Goal: Check status

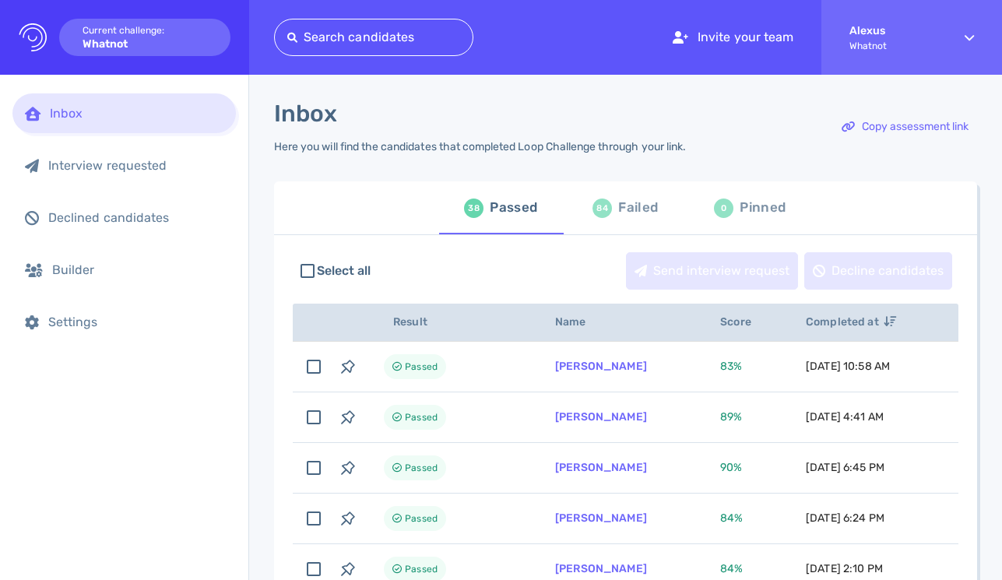
click at [607, 221] on div "84 Failed" at bounding box center [625, 208] width 65 height 44
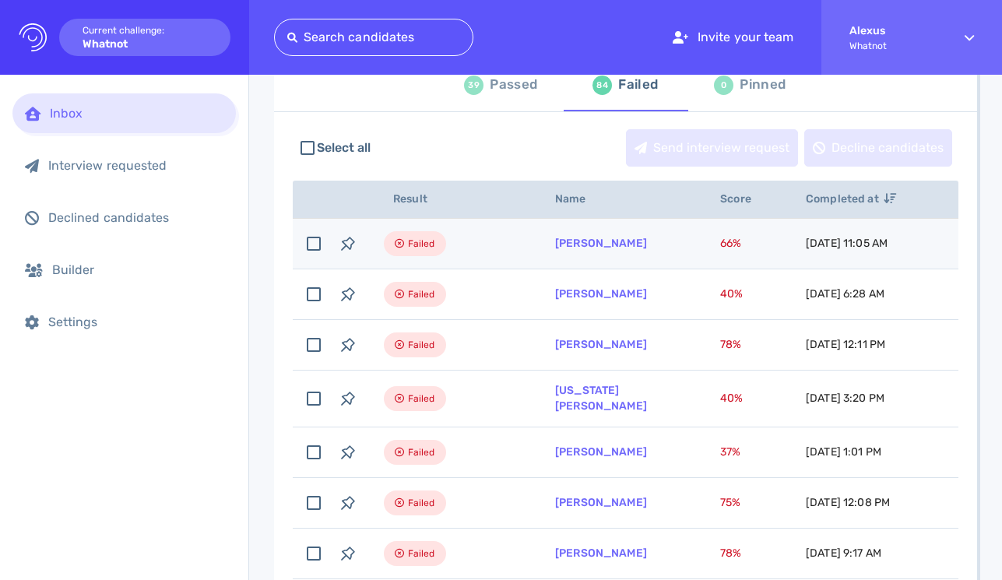
scroll to position [6, 0]
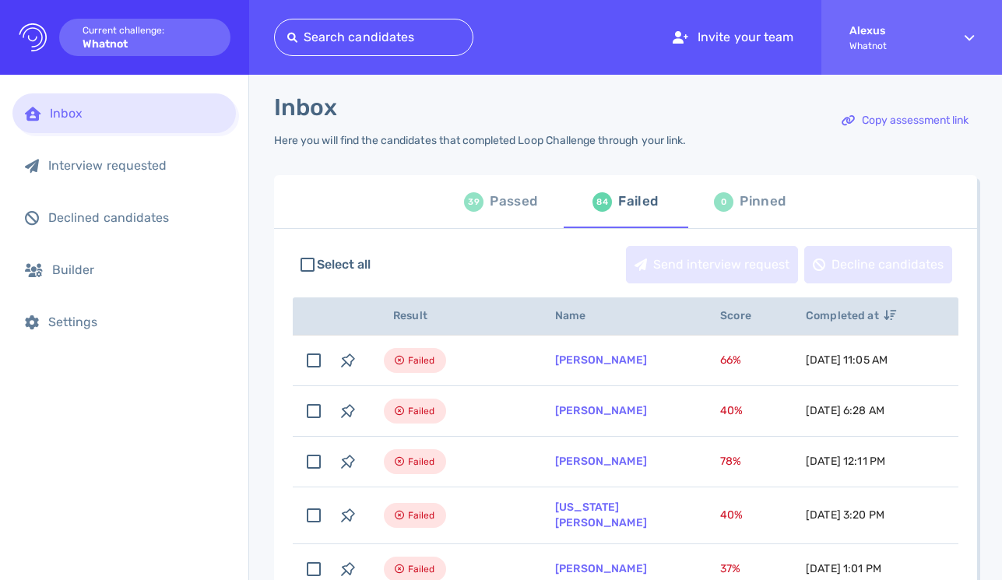
click at [512, 216] on div "39 Passed" at bounding box center [500, 202] width 73 height 44
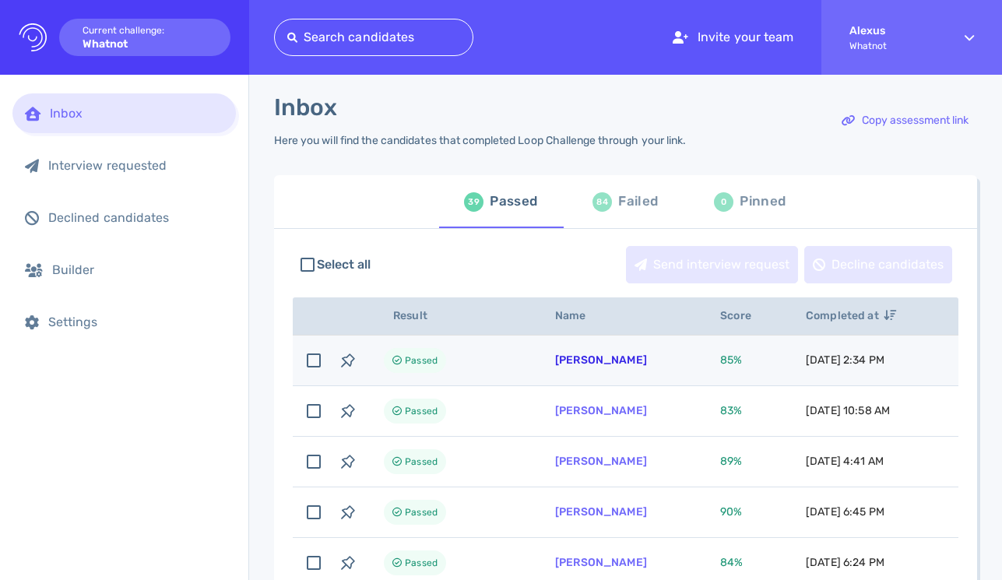
click at [567, 359] on link "Victoria Ladner" at bounding box center [601, 359] width 92 height 13
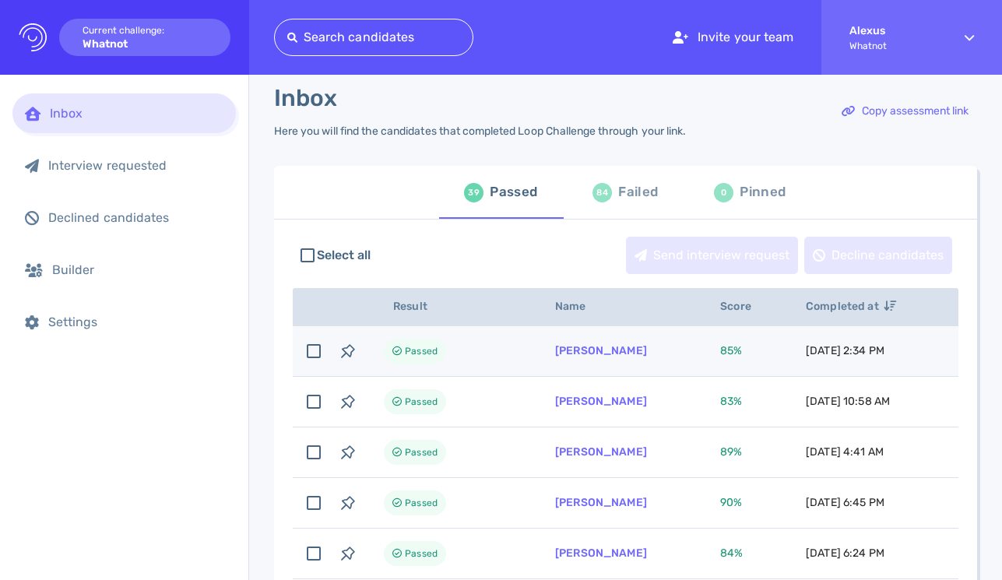
scroll to position [9, 0]
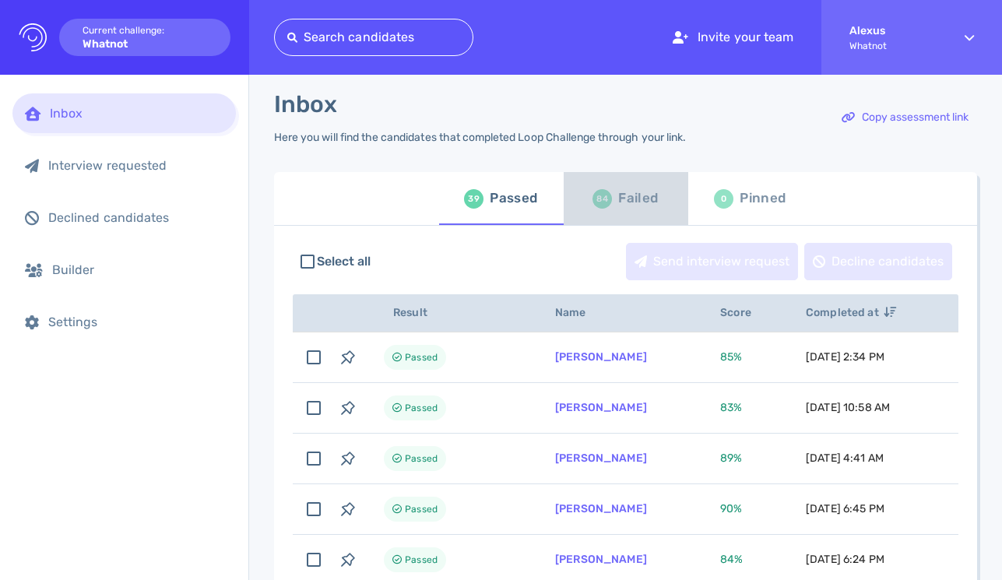
click at [608, 209] on div "84 Failed" at bounding box center [625, 199] width 65 height 44
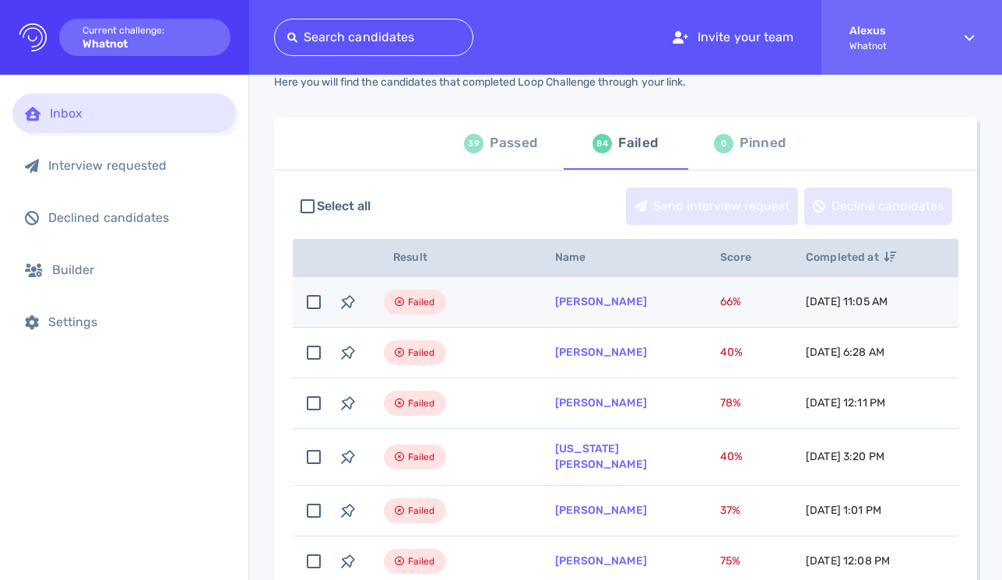
scroll to position [72, 0]
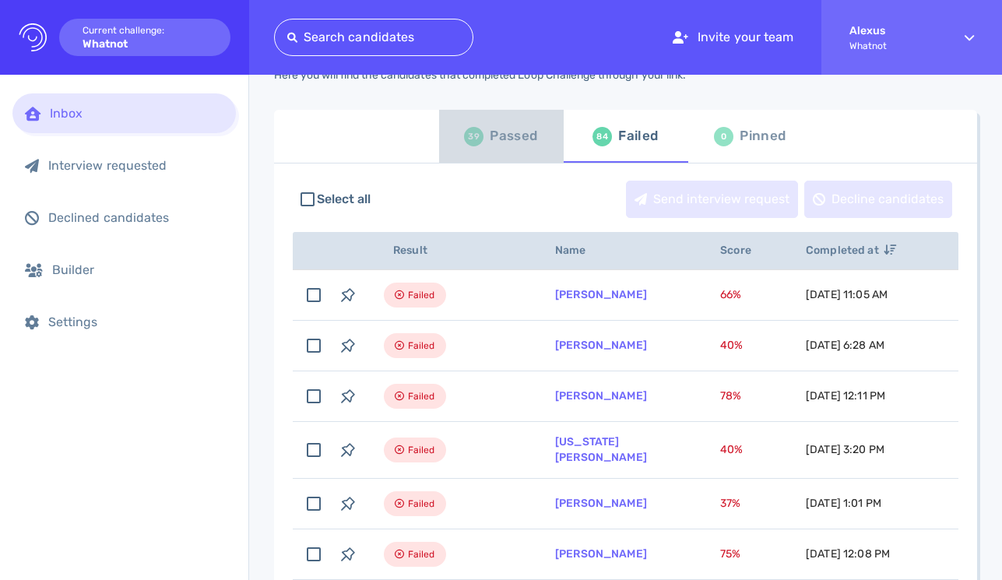
click at [491, 132] on div "Passed" at bounding box center [513, 136] width 47 height 23
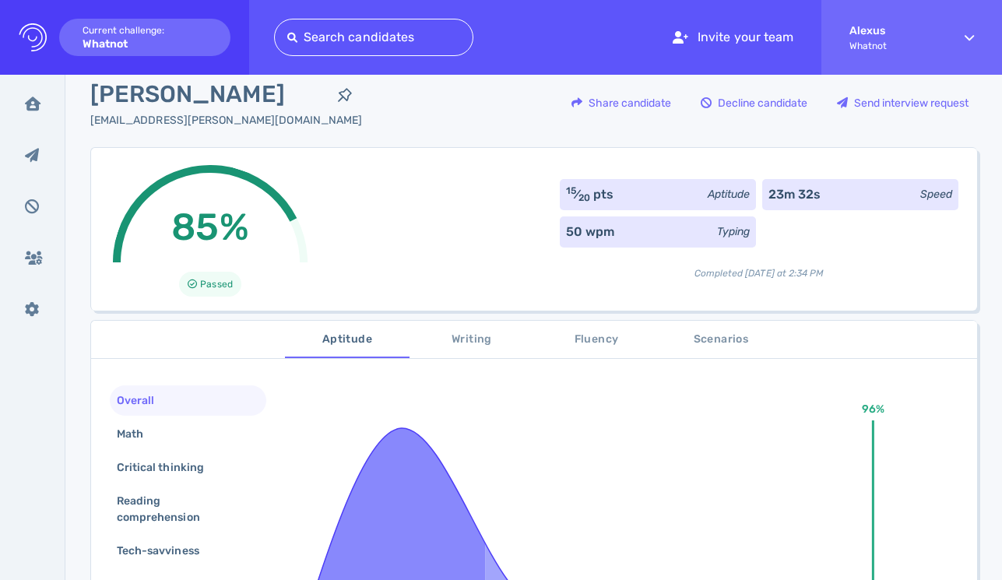
scroll to position [5, 0]
